Goal: Transaction & Acquisition: Download file/media

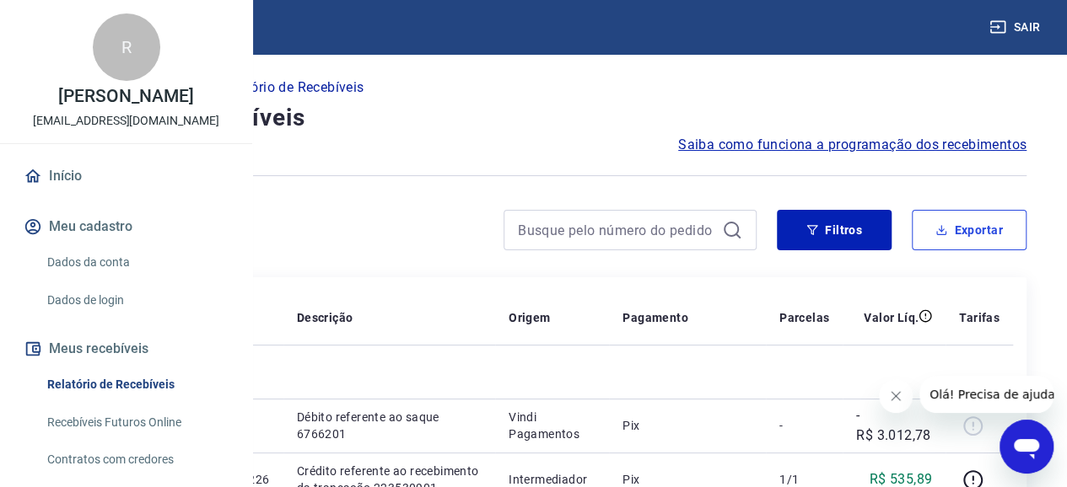
click at [991, 219] on button "Exportar" at bounding box center [969, 230] width 115 height 40
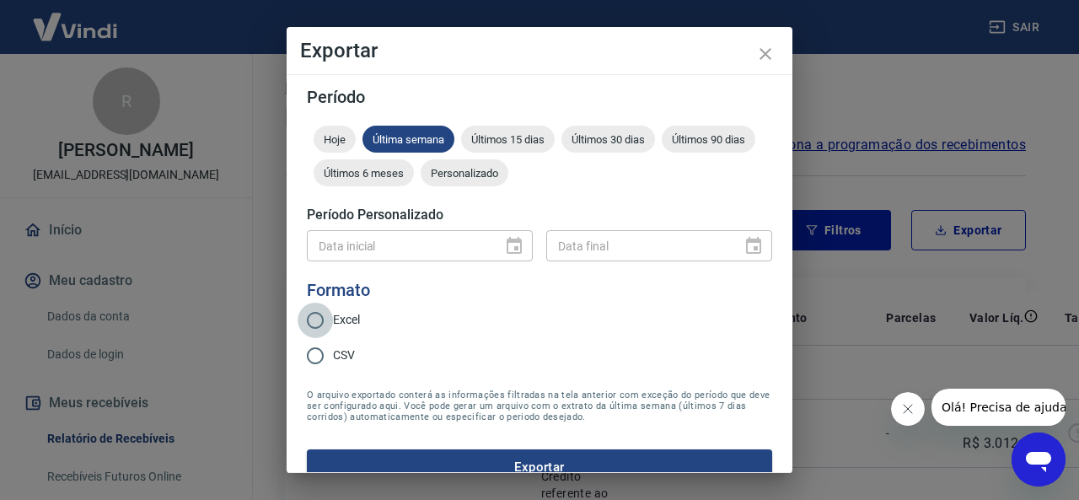
click at [323, 325] on input "Excel" at bounding box center [315, 320] width 35 height 35
radio input "true"
click at [535, 143] on span "Últimos 15 dias" at bounding box center [508, 139] width 94 height 13
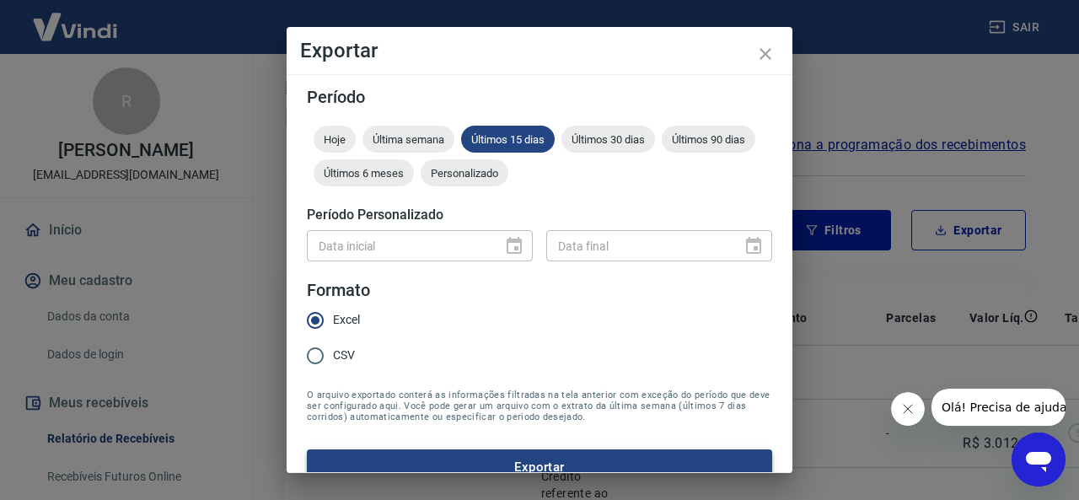
click at [564, 462] on button "Exportar" at bounding box center [539, 466] width 465 height 35
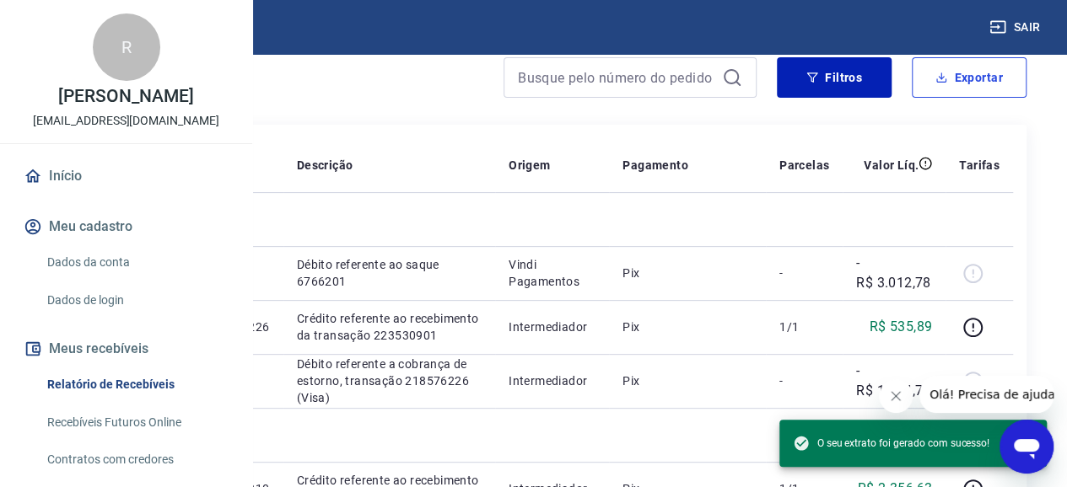
scroll to position [169, 0]
